Goal: Transaction & Acquisition: Obtain resource

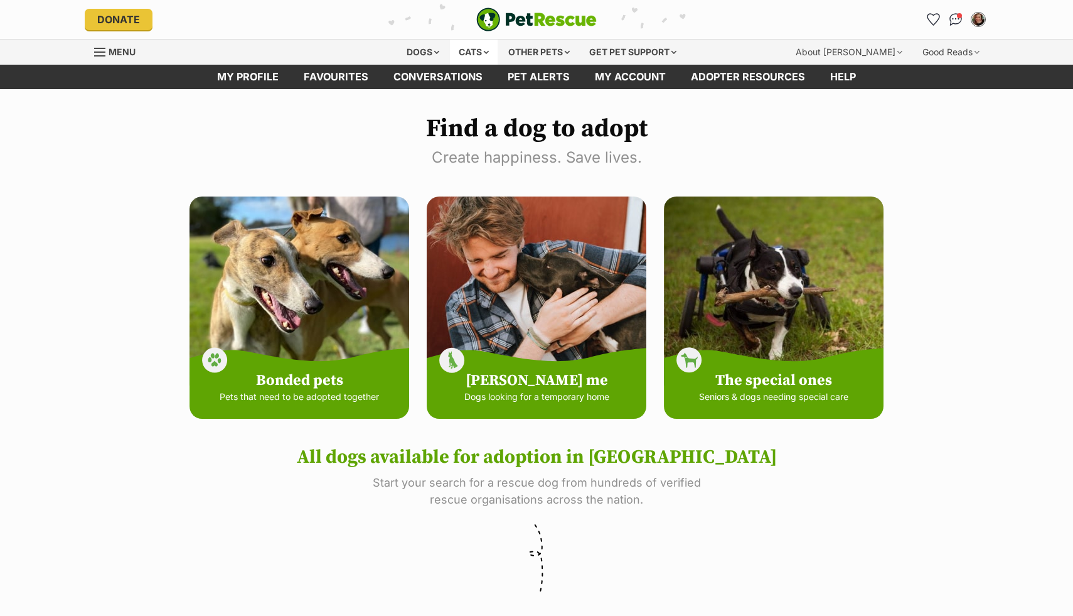
click at [477, 49] on div "Cats" at bounding box center [474, 52] width 48 height 25
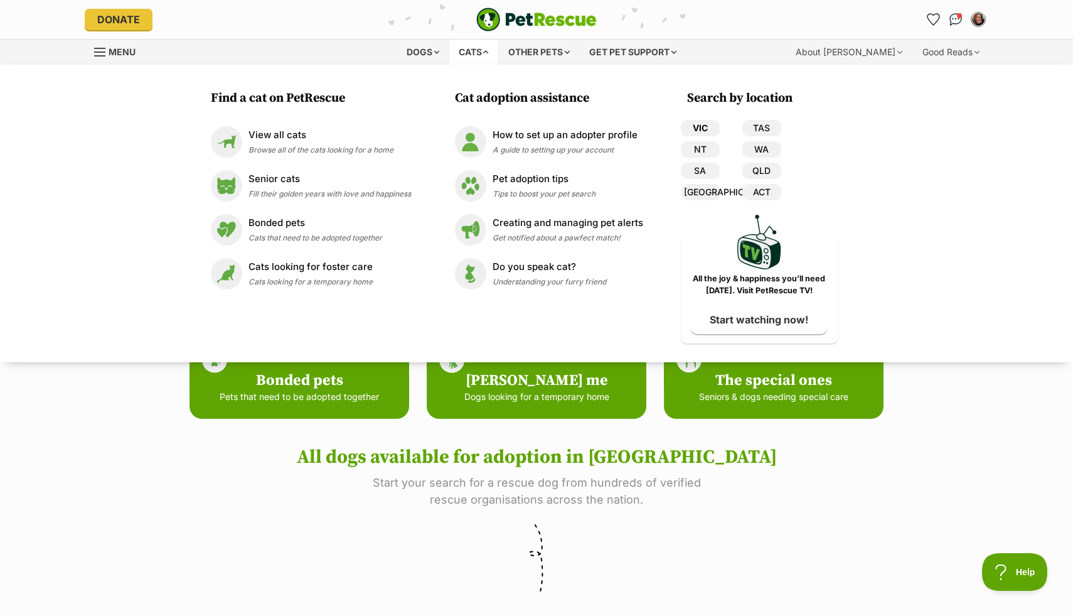
click at [693, 125] on link "VIC" at bounding box center [700, 128] width 39 height 16
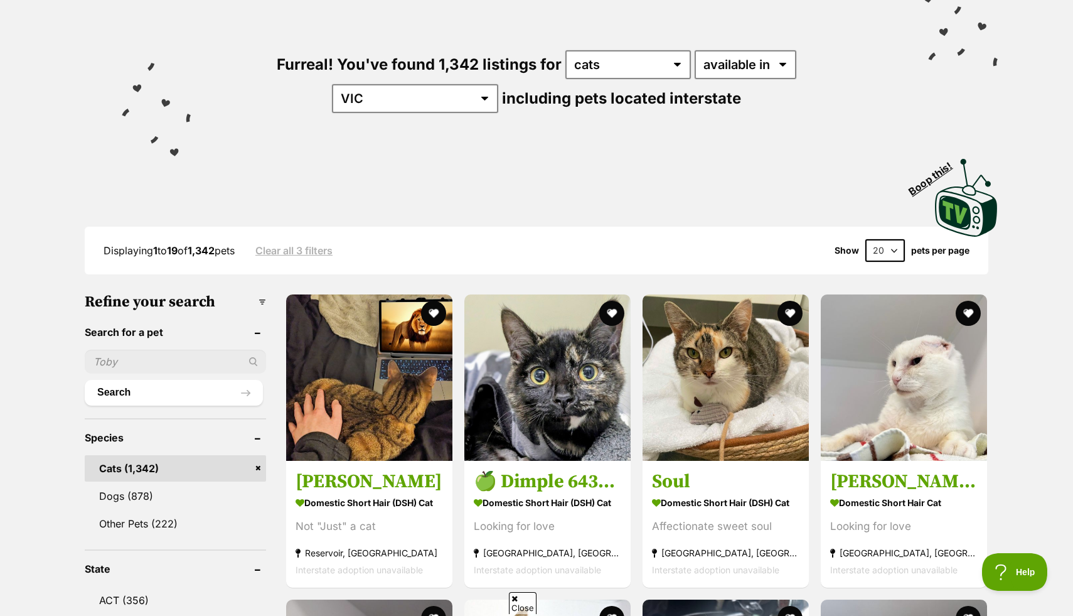
scroll to position [140, 0]
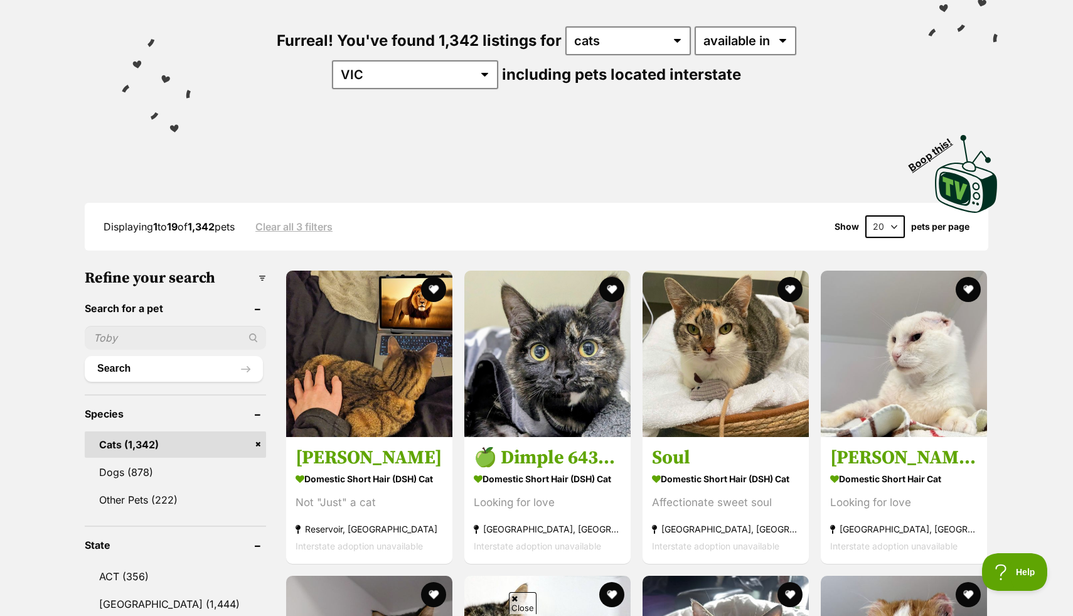
click at [889, 225] on select "20 40 60" at bounding box center [886, 226] width 40 height 23
select select "60"
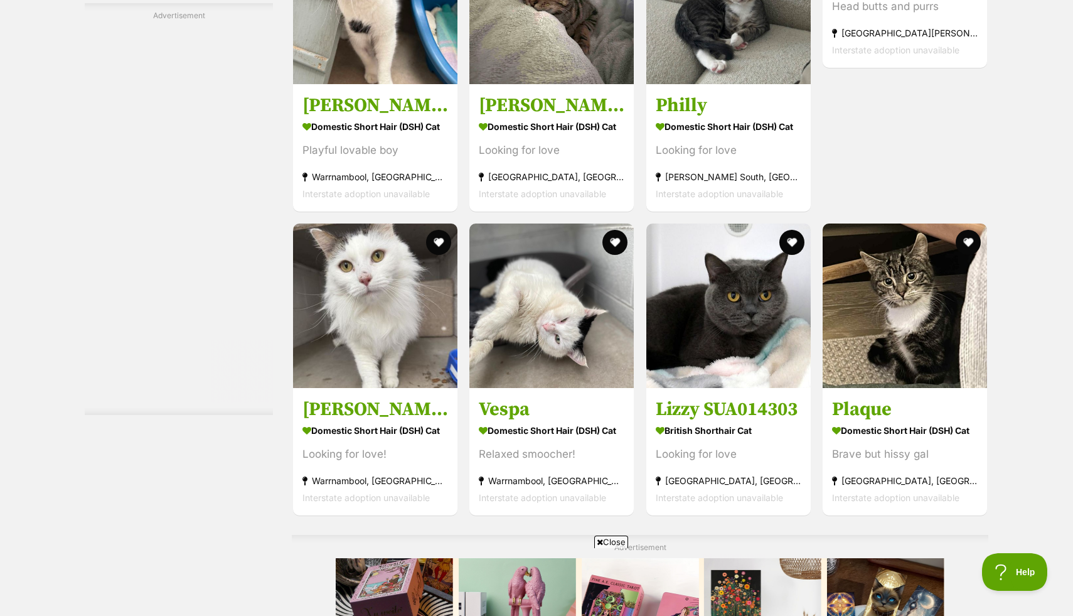
scroll to position [3739, 0]
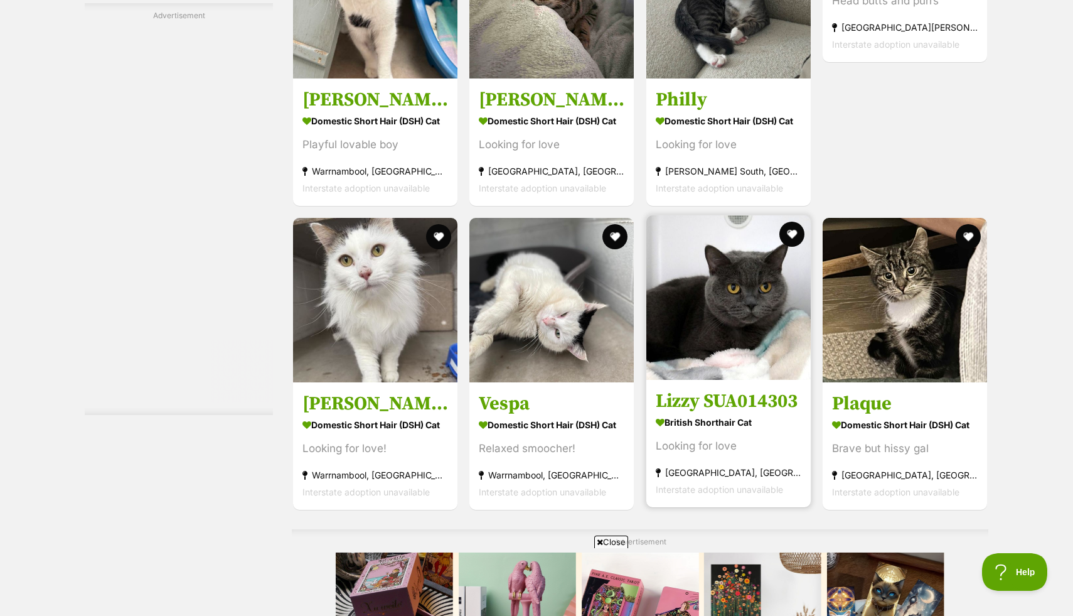
click at [773, 347] on img at bounding box center [729, 297] width 164 height 164
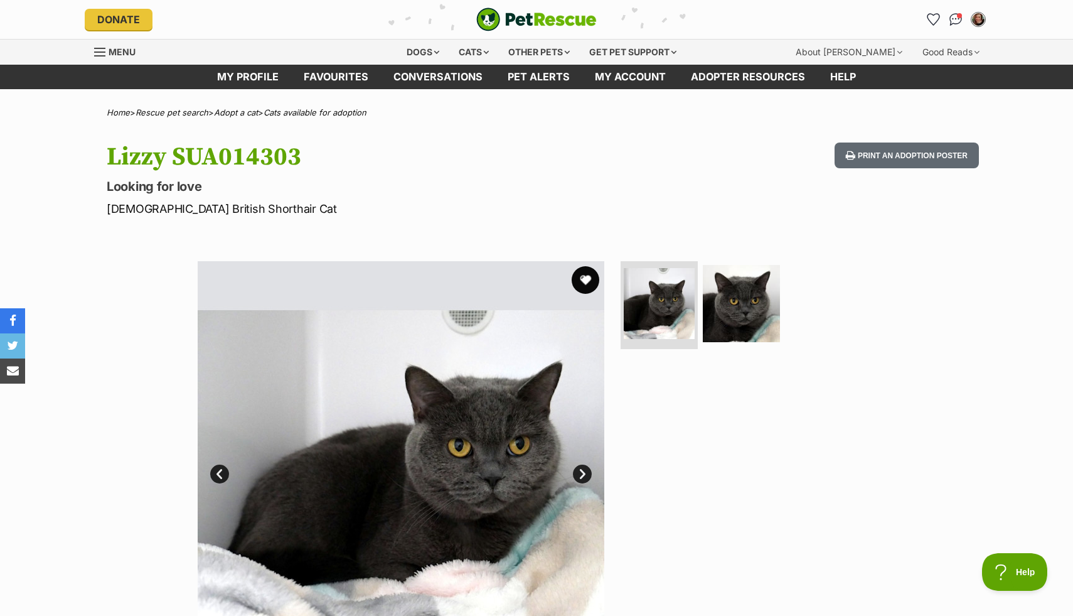
click at [584, 281] on button "favourite" at bounding box center [586, 280] width 28 height 28
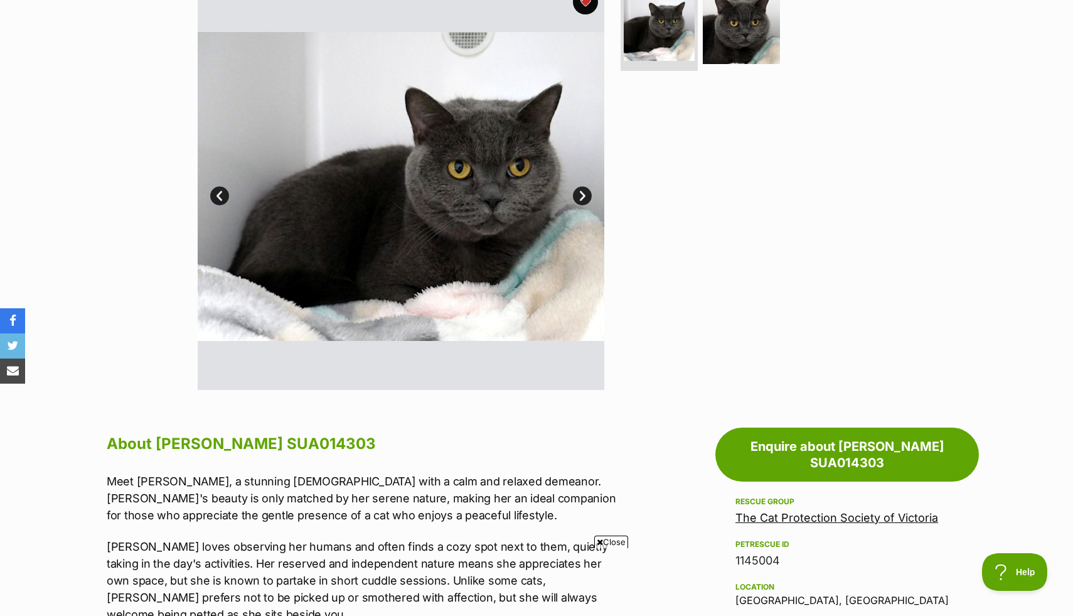
scroll to position [268, 0]
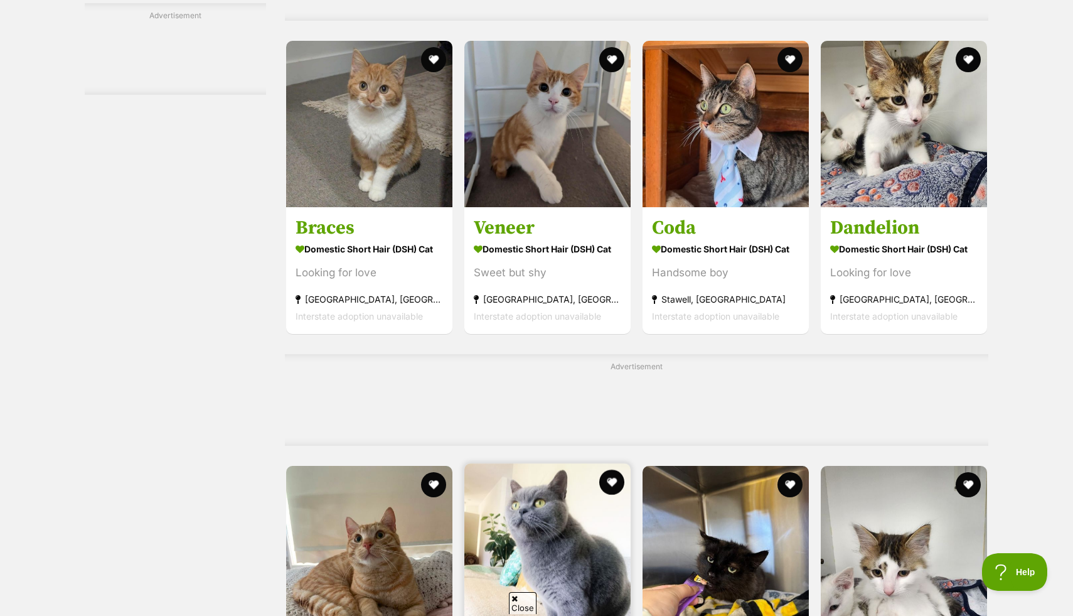
scroll to position [4264, 0]
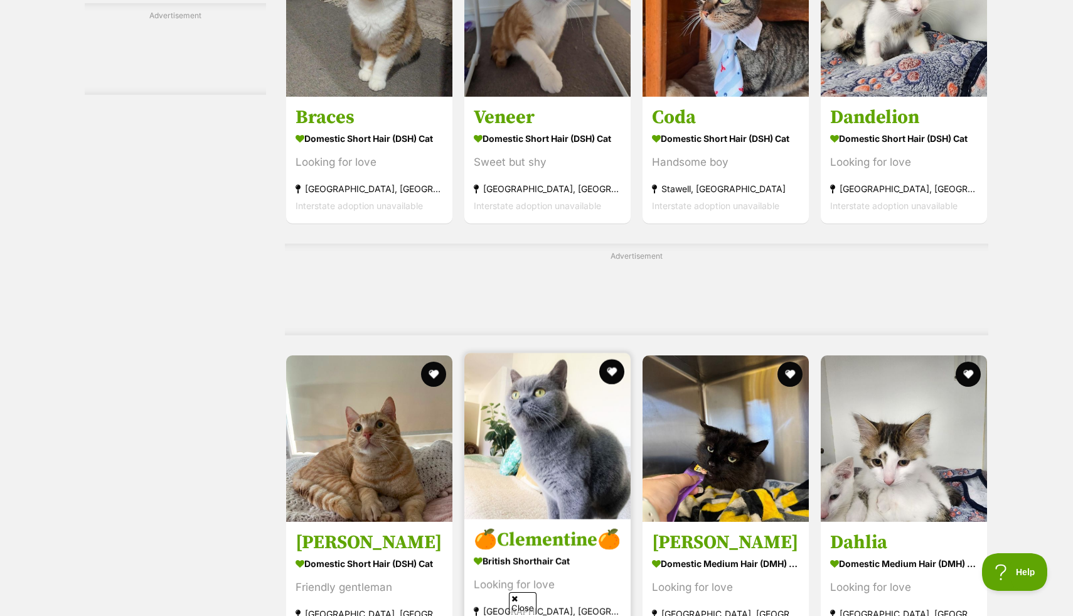
click at [576, 353] on img at bounding box center [548, 436] width 166 height 166
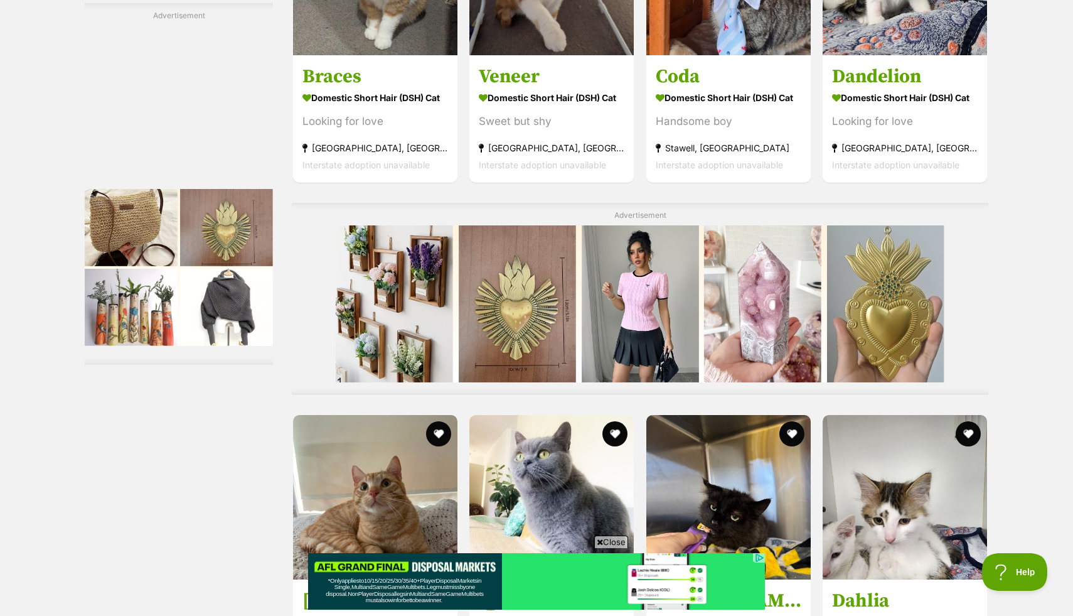
scroll to position [0, 0]
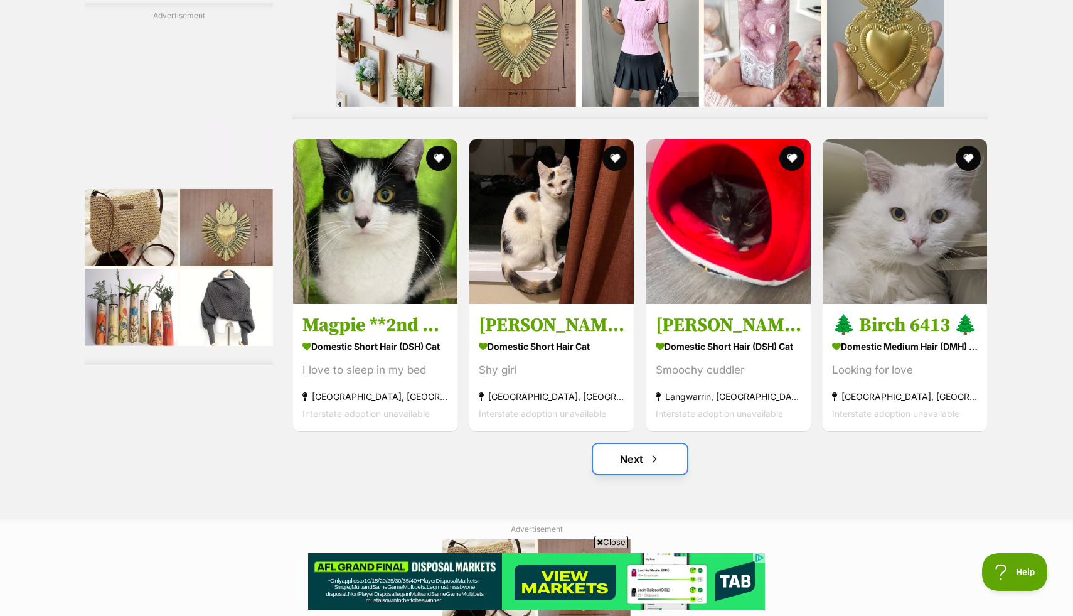
click at [646, 444] on link "Next" at bounding box center [640, 459] width 94 height 30
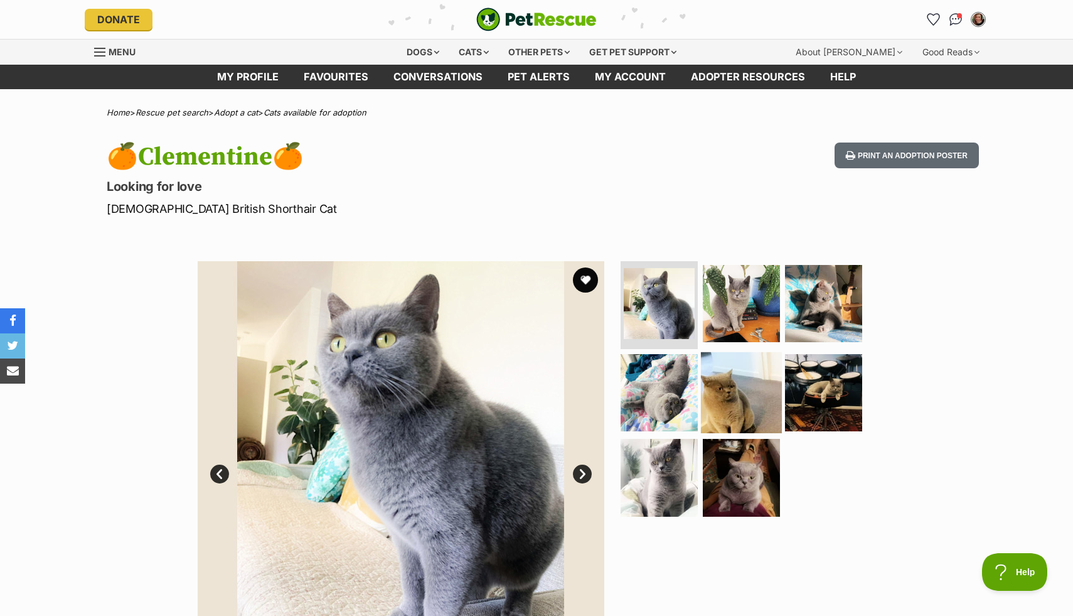
click at [746, 423] on img at bounding box center [741, 392] width 81 height 81
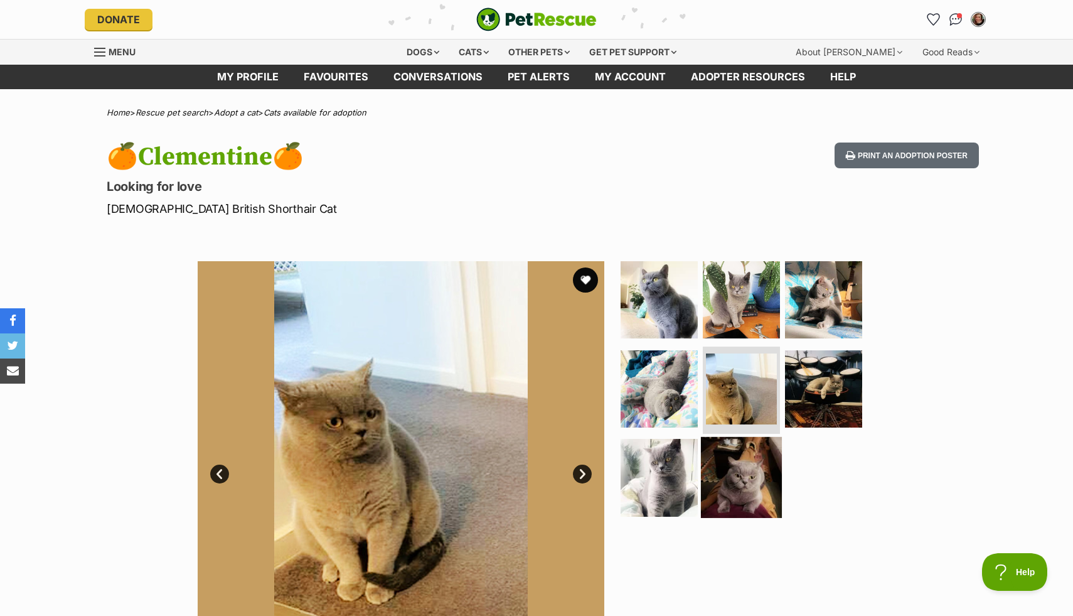
click at [721, 449] on img at bounding box center [741, 477] width 81 height 81
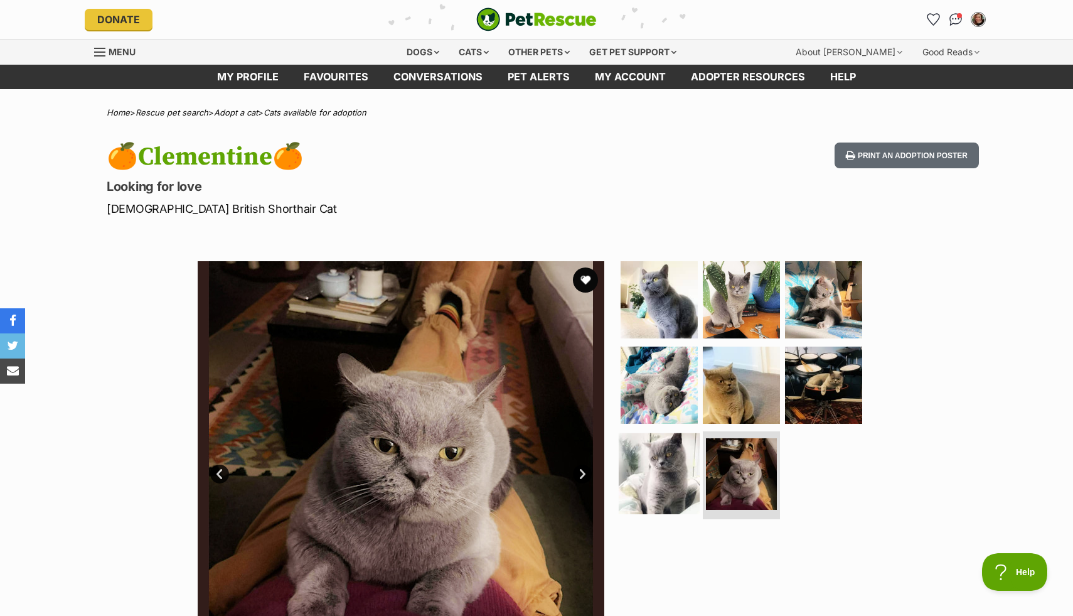
click at [672, 483] on img at bounding box center [659, 473] width 81 height 81
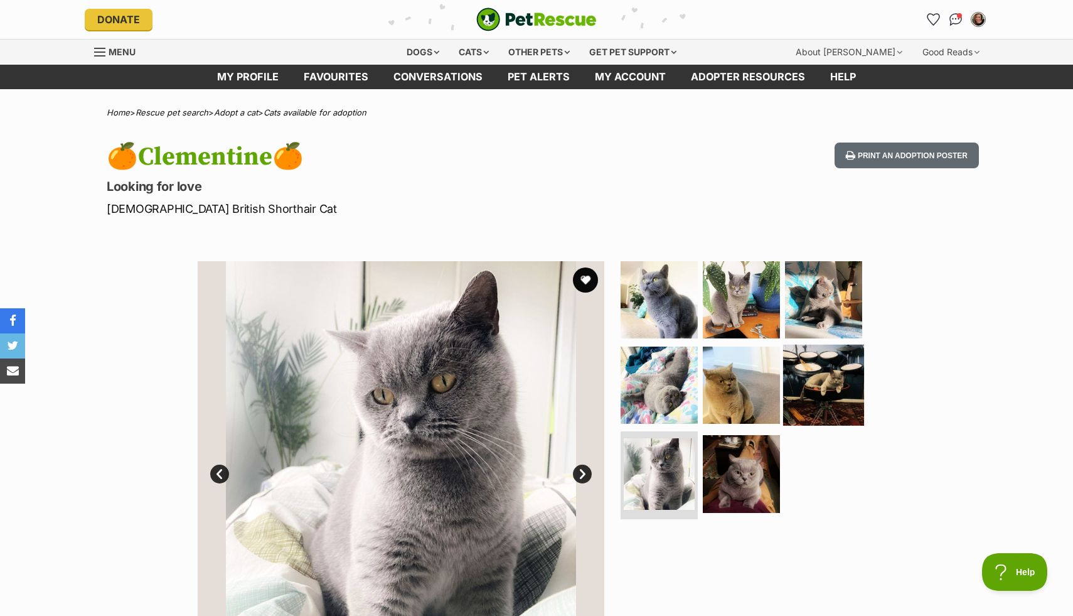
click at [830, 400] on img at bounding box center [823, 384] width 81 height 81
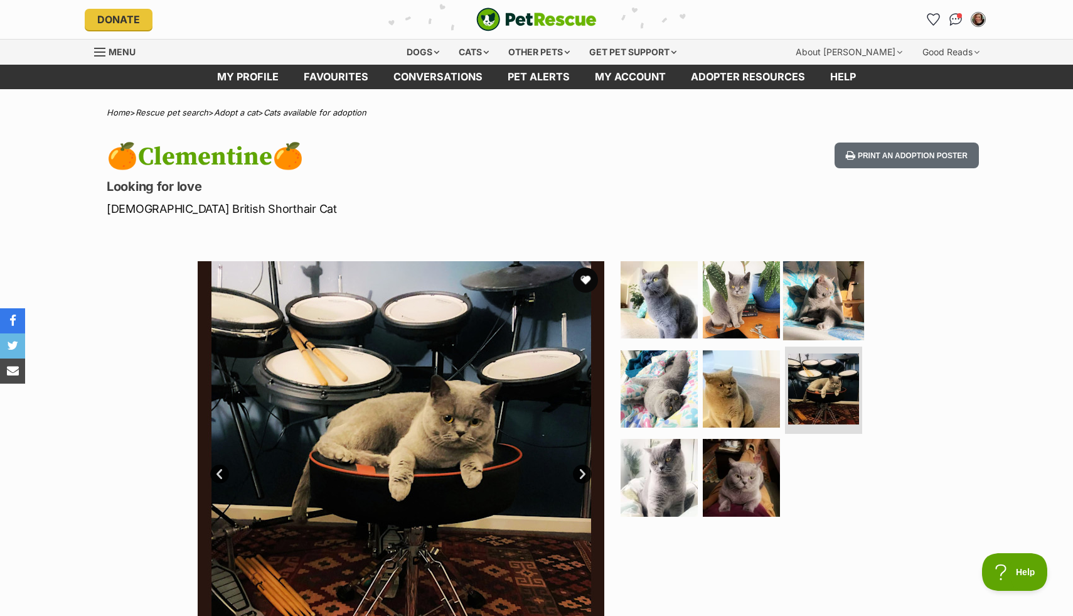
click at [820, 313] on img at bounding box center [823, 299] width 81 height 81
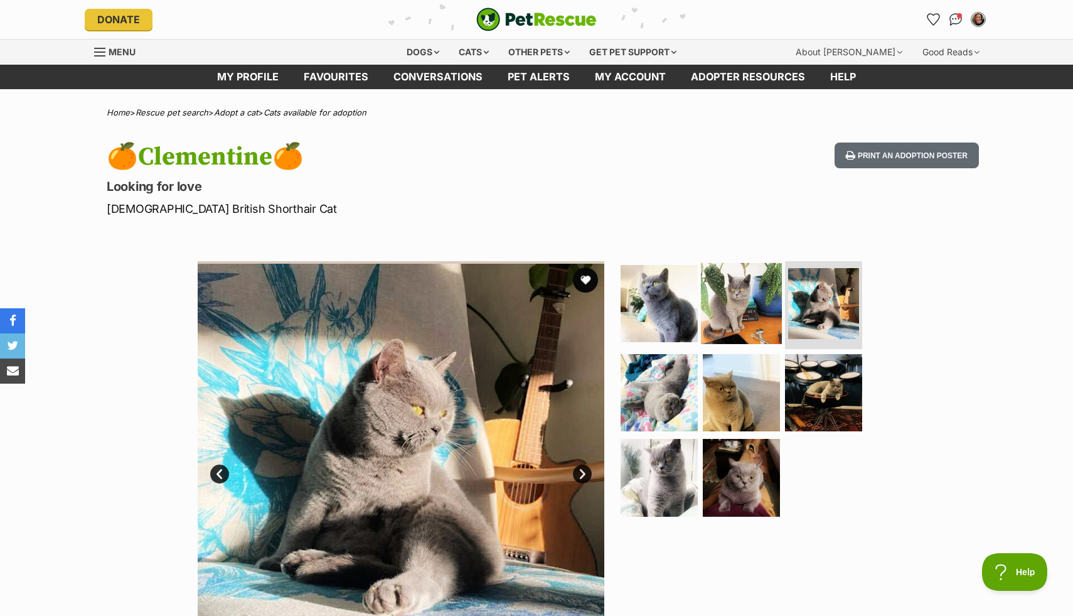
click at [748, 310] on img at bounding box center [741, 303] width 81 height 81
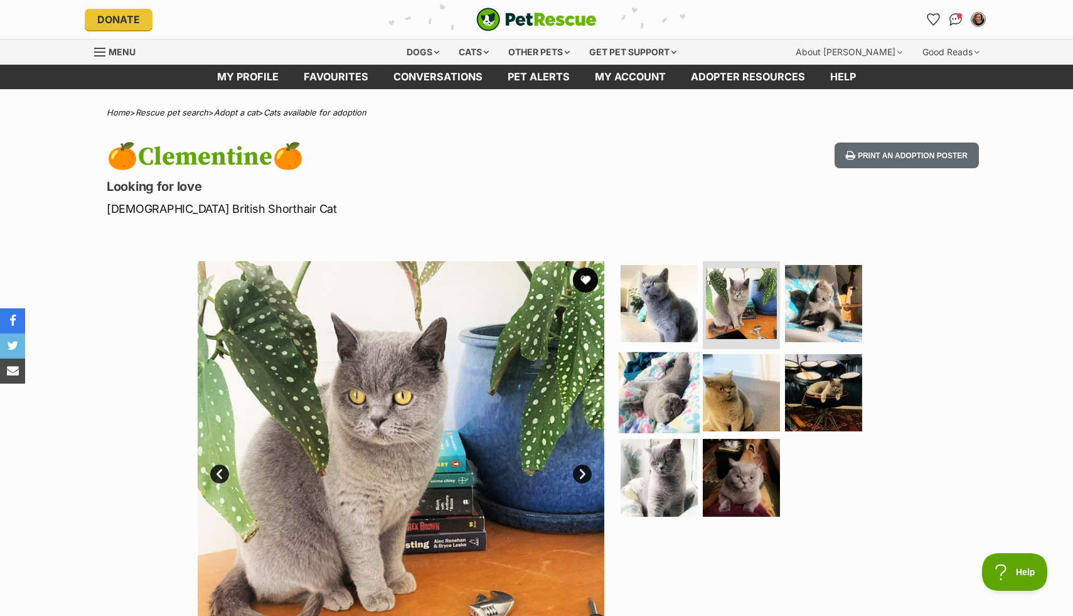
click at [657, 409] on img at bounding box center [659, 392] width 81 height 81
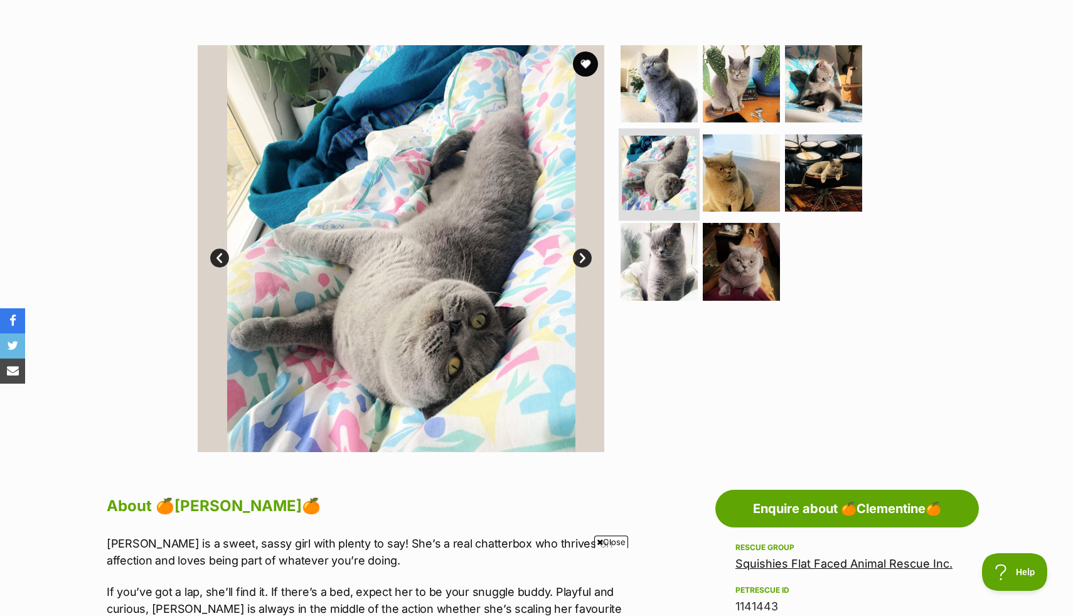
scroll to position [215, 0]
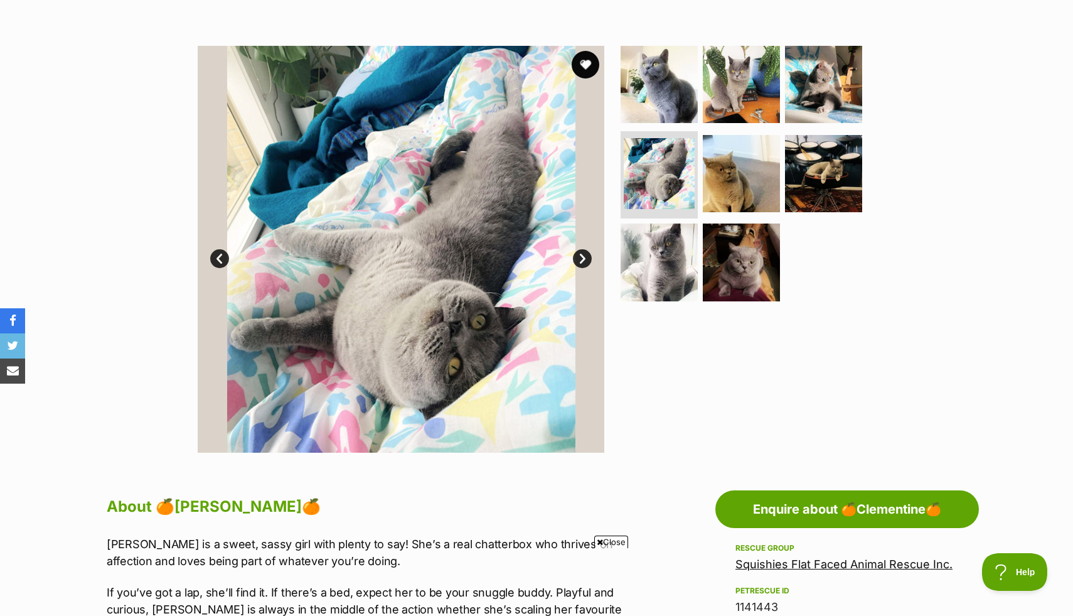
click at [580, 68] on button "favourite" at bounding box center [586, 65] width 28 height 28
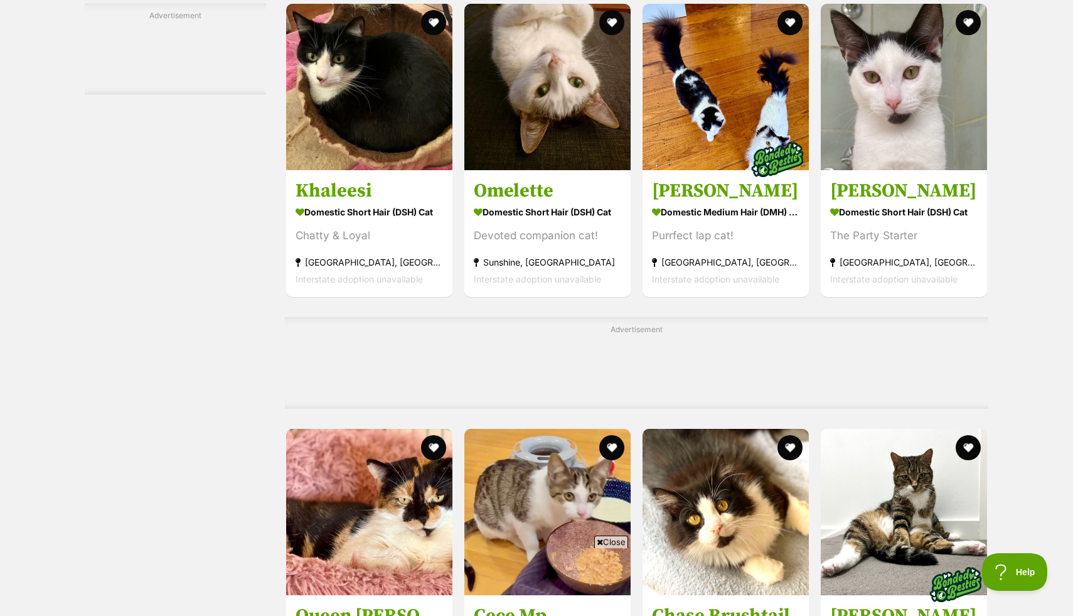
scroll to position [4510, 0]
